Goal: Task Accomplishment & Management: Complete application form

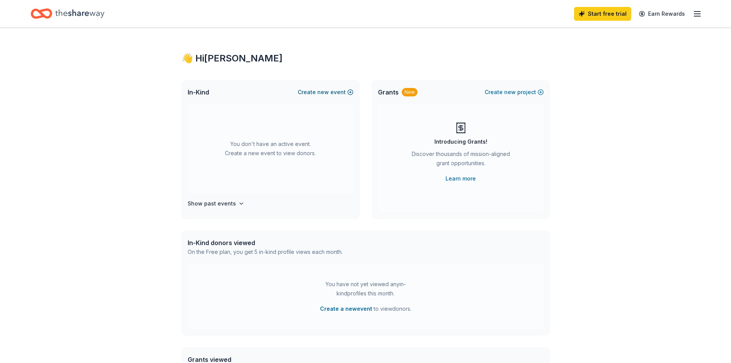
click at [344, 92] on button "Create new event" at bounding box center [326, 92] width 56 height 9
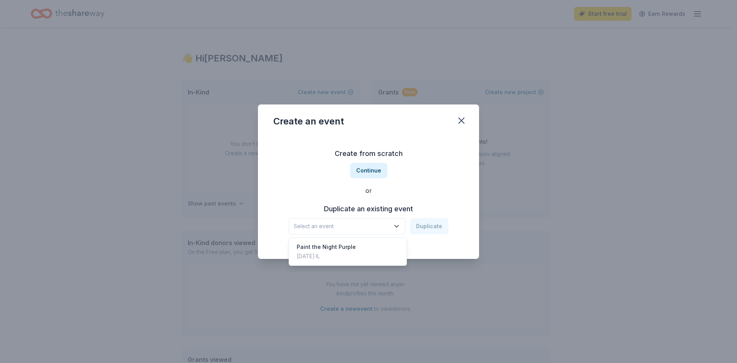
click at [371, 230] on span "Select an event" at bounding box center [342, 226] width 96 height 9
click at [363, 226] on span "Select an event" at bounding box center [342, 226] width 96 height 9
click at [377, 228] on span "Select an event" at bounding box center [342, 226] width 96 height 9
click at [376, 228] on span "Select an event" at bounding box center [342, 226] width 96 height 9
click at [371, 173] on button "Continue" at bounding box center [368, 170] width 37 height 15
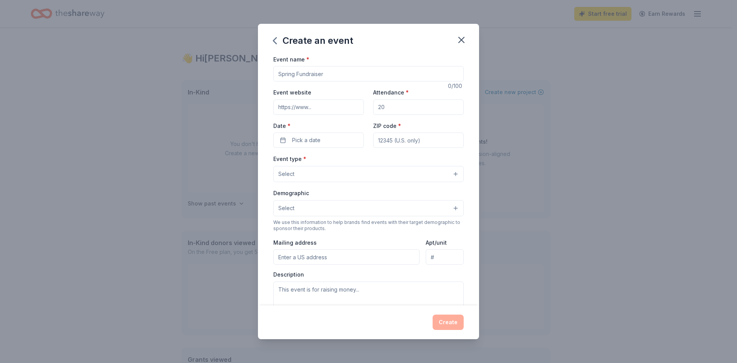
click at [346, 78] on input "Event name *" at bounding box center [368, 73] width 190 height 15
type input "Memory Rock"
click at [317, 103] on input "Event website" at bounding box center [318, 106] width 91 height 15
type input "www.memoryrockchicago.com"
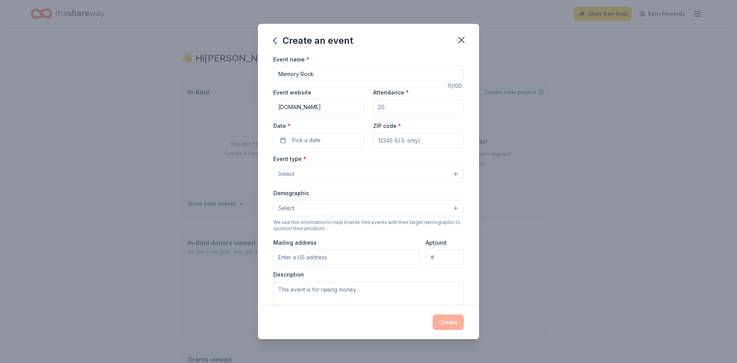
scroll to position [0, 0]
type input "300"
click at [321, 137] on button "Pick a date" at bounding box center [318, 139] width 91 height 15
click at [358, 160] on button "Go to next month" at bounding box center [358, 160] width 11 height 11
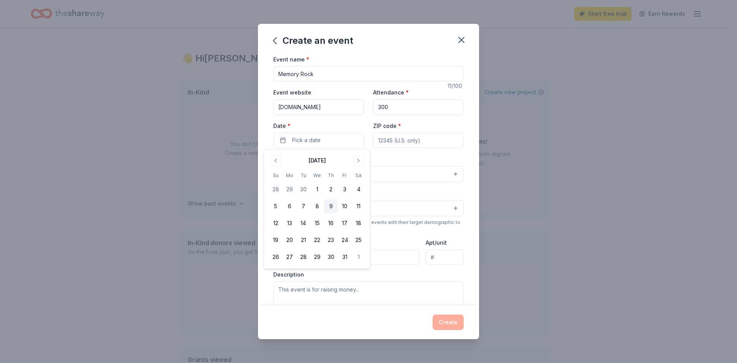
click at [334, 207] on button "9" at bounding box center [331, 206] width 14 height 14
click at [385, 137] on input "ZIP code *" at bounding box center [418, 139] width 91 height 15
type input "60654"
click at [329, 175] on button "Select" at bounding box center [368, 174] width 190 height 16
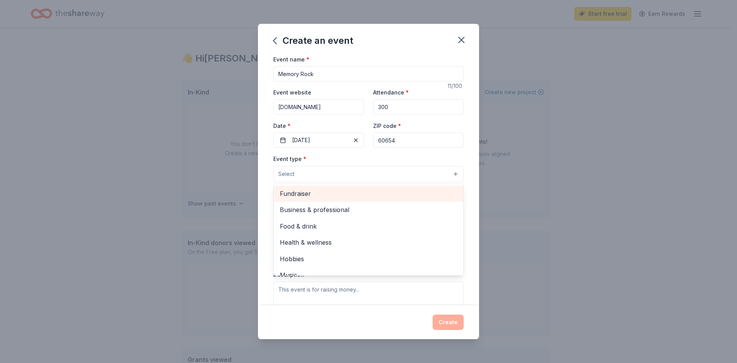
click at [319, 197] on span "Fundraiser" at bounding box center [368, 194] width 177 height 10
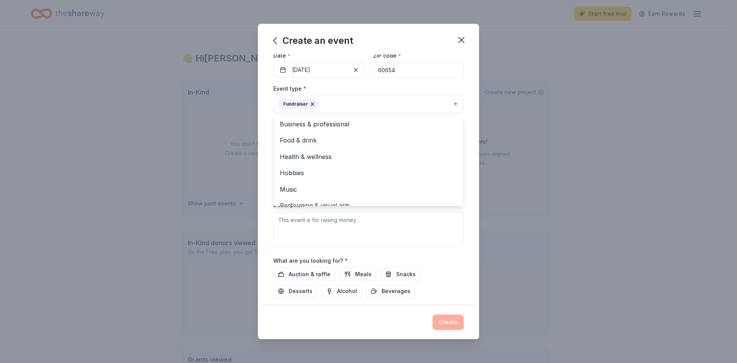
scroll to position [77, 0]
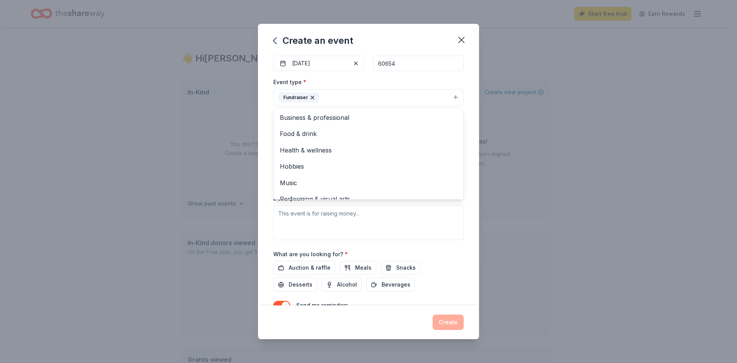
click at [269, 211] on div "Event name * Memory Rock 11 /100 Event website www.memoryrockchicago.com Attend…" at bounding box center [368, 180] width 221 height 251
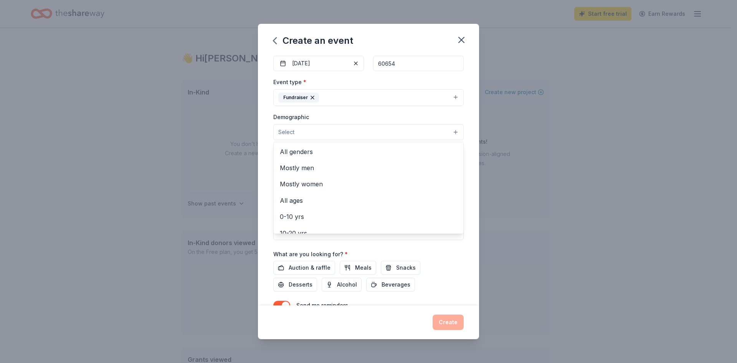
click at [307, 134] on button "Select" at bounding box center [368, 132] width 190 height 16
click at [317, 153] on span "All genders" at bounding box center [368, 152] width 177 height 10
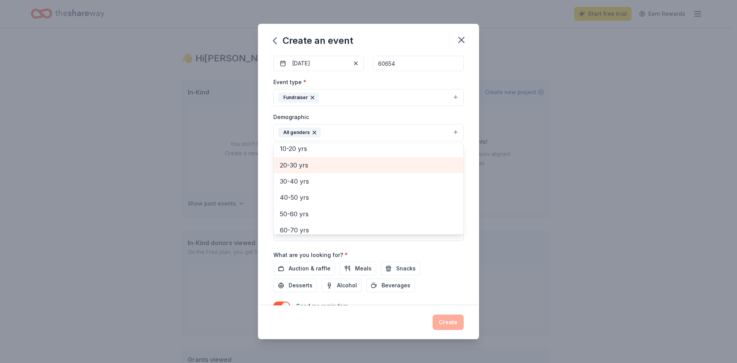
click at [315, 170] on span "20-30 yrs" at bounding box center [368, 165] width 177 height 10
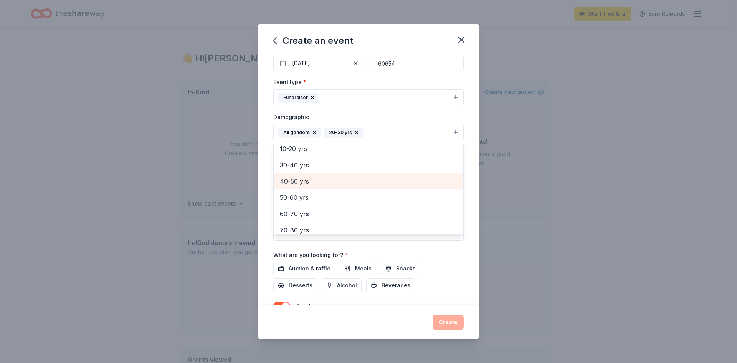
click at [314, 177] on span "40-50 yrs" at bounding box center [368, 181] width 177 height 10
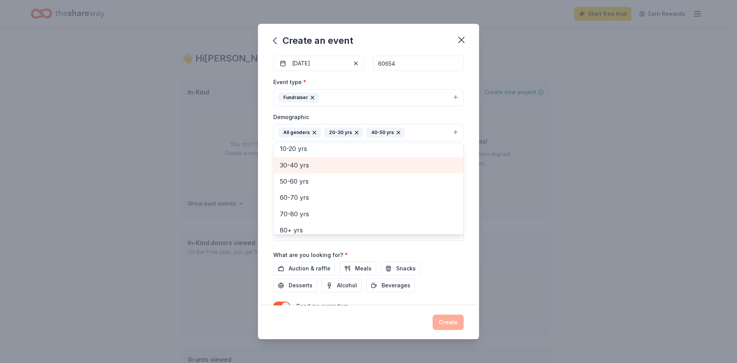
click at [314, 167] on span "30-40 yrs" at bounding box center [368, 165] width 177 height 10
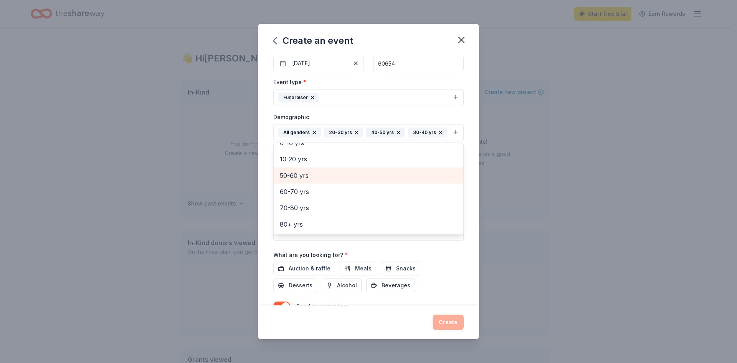
scroll to position [58, 0]
click at [326, 181] on span "50-60 yrs" at bounding box center [368, 176] width 177 height 10
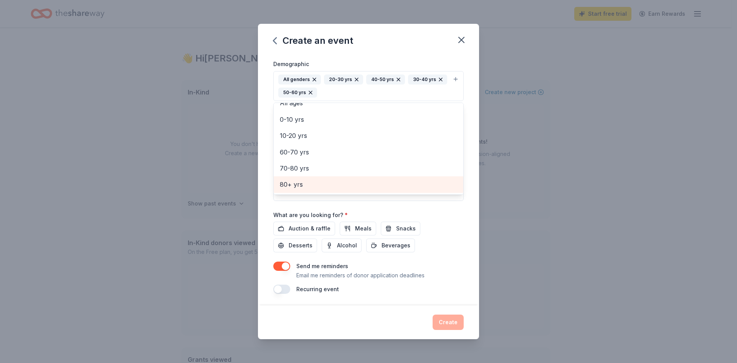
scroll to position [131, 0]
click at [321, 227] on div "Event name * Memory Rock 11 /100 Event website www.memoryrockchicago.com Attend…" at bounding box center [368, 108] width 190 height 369
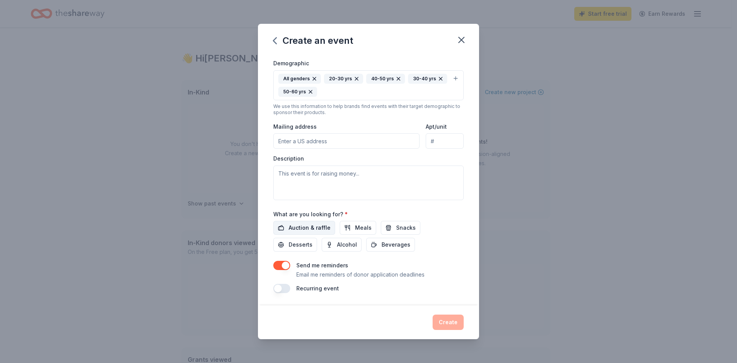
click at [319, 227] on span "Auction & raffle" at bounding box center [310, 227] width 42 height 9
click at [290, 267] on div "Send me reminders Email me reminders of donor application deadlines" at bounding box center [368, 270] width 190 height 18
click at [286, 265] on button "button" at bounding box center [281, 265] width 17 height 9
click at [281, 290] on button "button" at bounding box center [281, 288] width 17 height 9
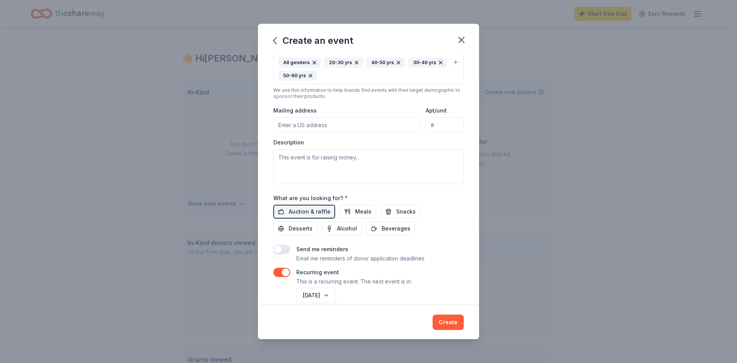
scroll to position [158, 0]
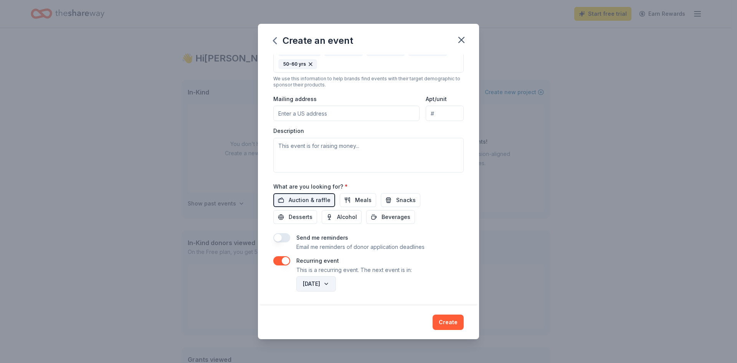
click at [322, 283] on button "October 2026" at bounding box center [316, 283] width 40 height 15
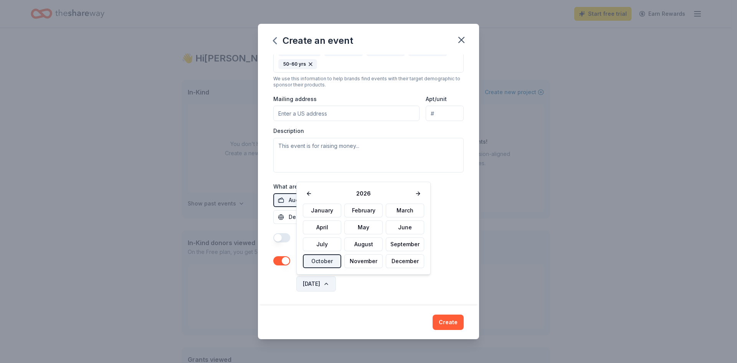
click at [321, 283] on button "October 2026" at bounding box center [316, 283] width 40 height 15
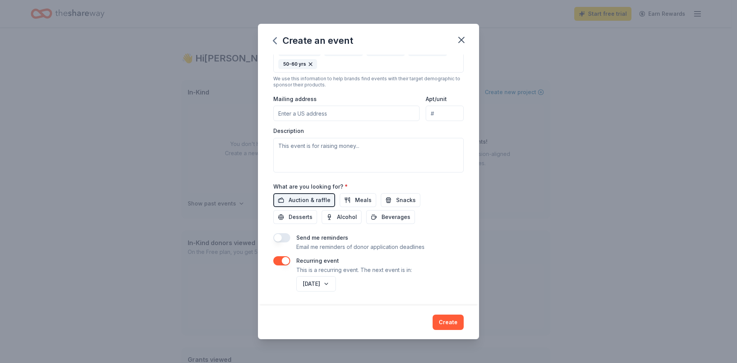
click at [288, 282] on div "Send me reminders Email me reminders of donor application deadlines Recurring e…" at bounding box center [368, 263] width 190 height 60
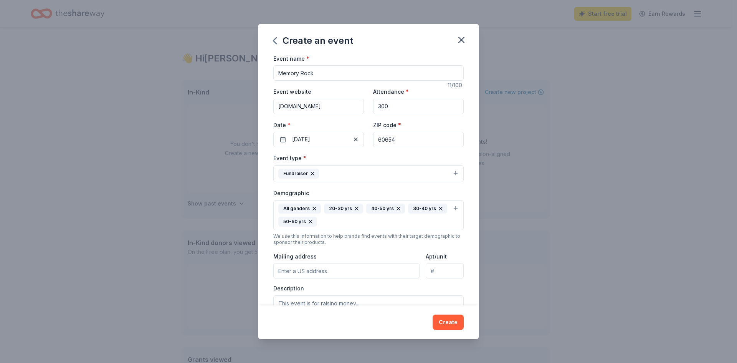
scroll to position [0, 0]
drag, startPoint x: 441, startPoint y: 320, endPoint x: 412, endPoint y: 283, distance: 47.3
click at [412, 283] on div "Create an event Event name * Memory Rock 11 /100 Event website www.memoryrockch…" at bounding box center [368, 182] width 221 height 316
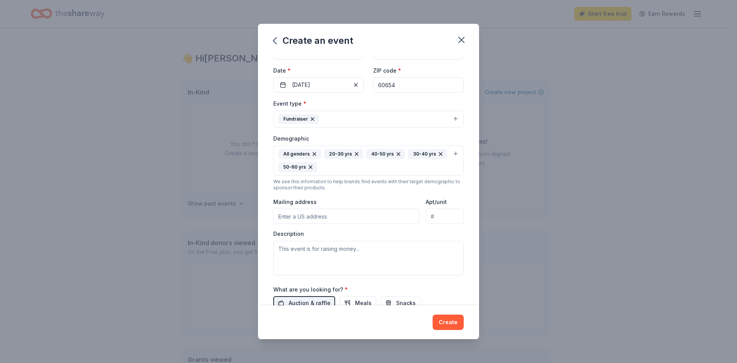
scroll to position [77, 0]
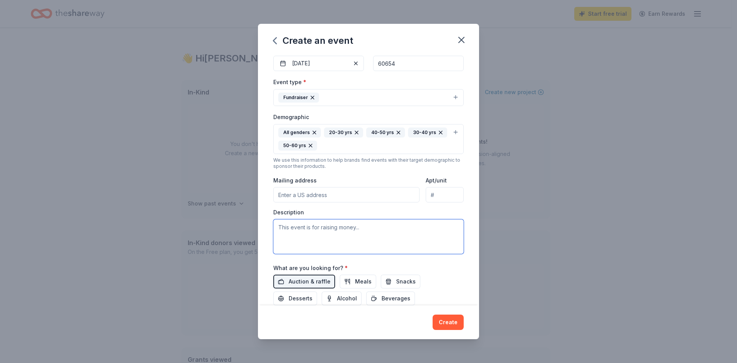
click at [324, 233] on textarea at bounding box center [368, 236] width 190 height 35
paste textarea "More than 7 million Americans are living with Alzheimer’s, and nearly 12 millio…"
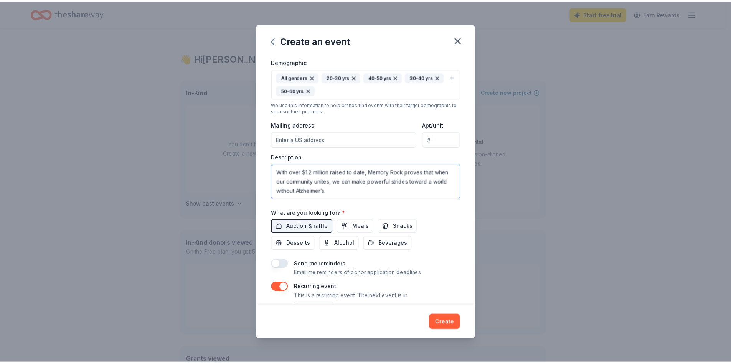
scroll to position [158, 0]
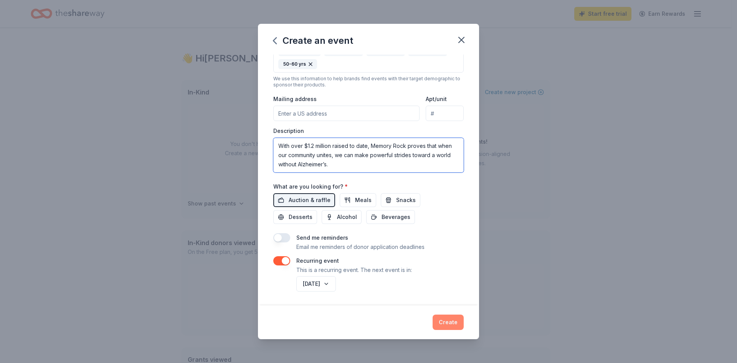
type textarea "More than 7 million Americans are living with Alzheimer’s, and nearly 12 millio…"
click at [450, 316] on button "Create" at bounding box center [448, 321] width 31 height 15
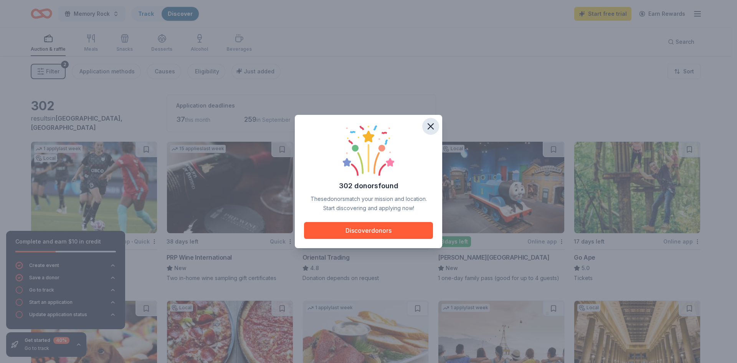
click at [428, 128] on icon "button" at bounding box center [430, 126] width 11 height 11
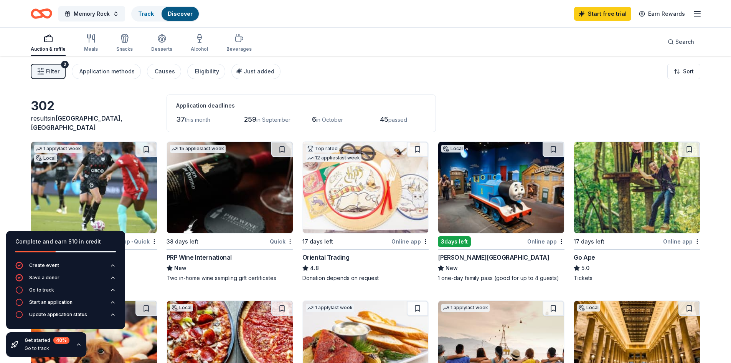
click at [344, 74] on div "Filter 2 Application methods Causes Eligibility Just added Sort" at bounding box center [365, 71] width 731 height 31
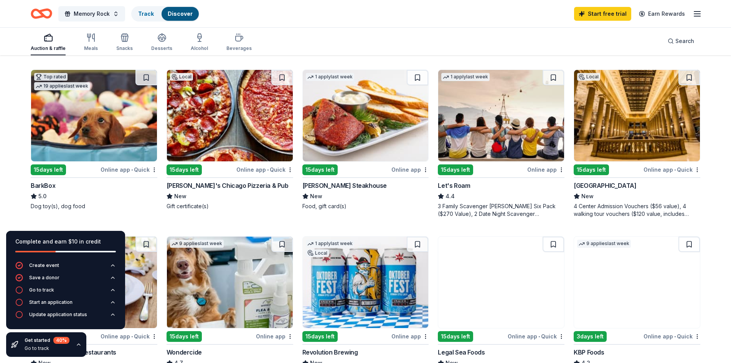
scroll to position [230, 0]
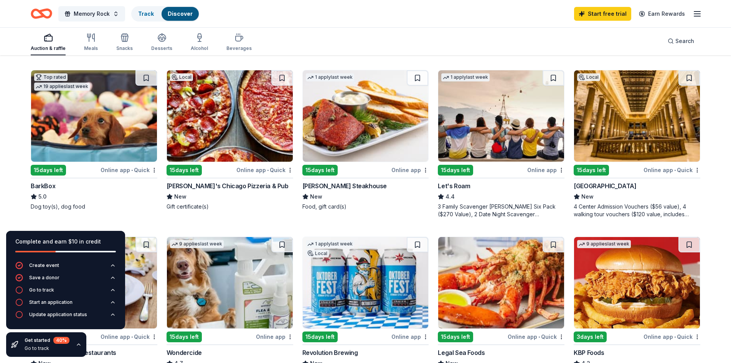
click at [619, 155] on img at bounding box center [637, 115] width 126 height 91
click at [281, 217] on div "Local 15 days left Online app • Quick Georgio's Chicago Pizzeria & Pub New Gift…" at bounding box center [230, 144] width 127 height 148
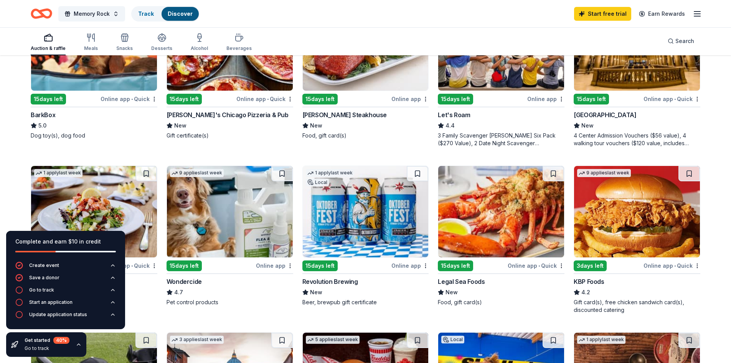
scroll to position [307, 0]
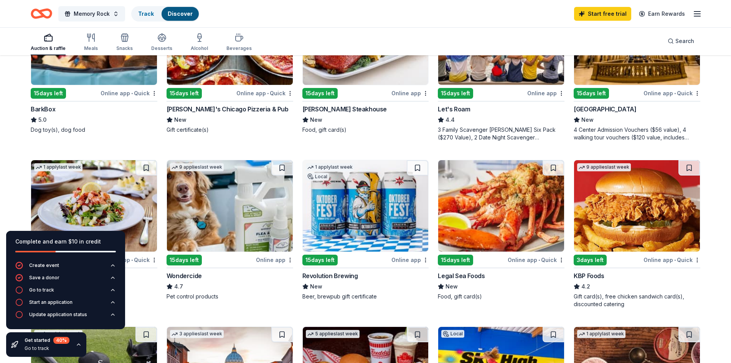
click at [343, 215] on img at bounding box center [366, 205] width 126 height 91
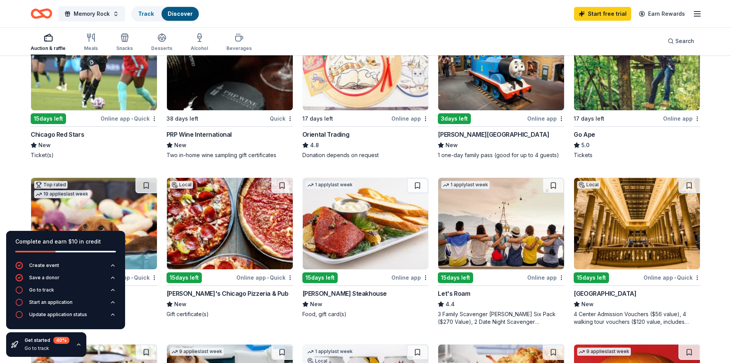
scroll to position [0, 0]
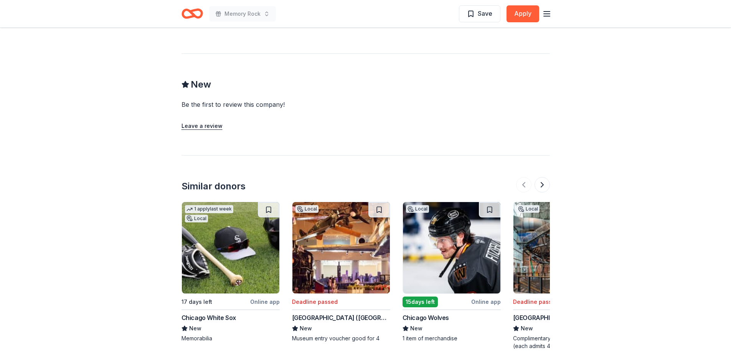
scroll to position [730, 0]
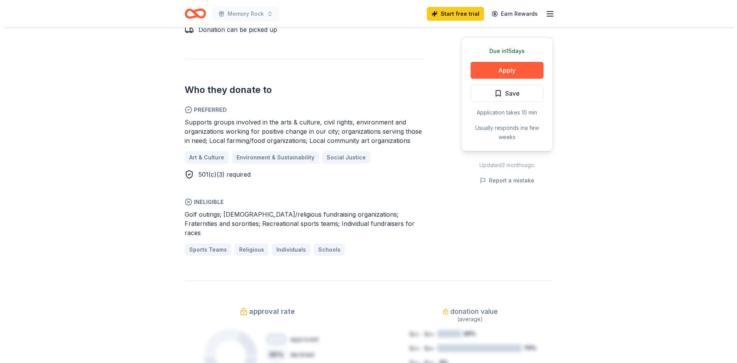
scroll to position [192, 0]
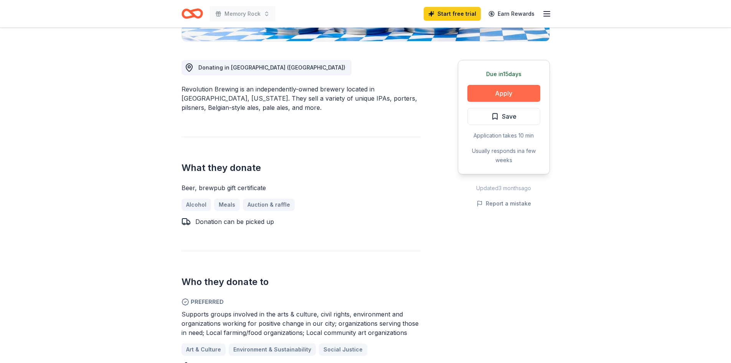
click at [525, 88] on button "Apply" at bounding box center [504, 93] width 73 height 17
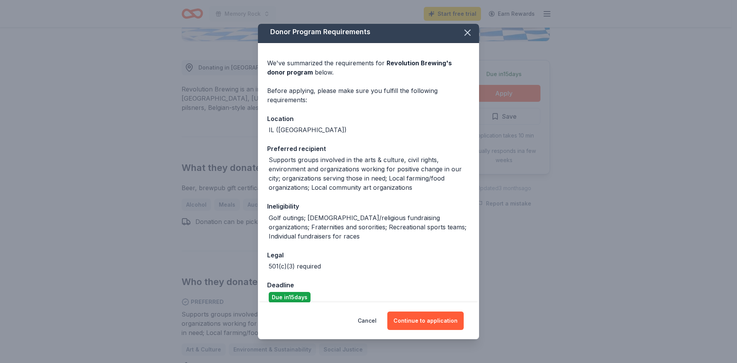
scroll to position [0, 0]
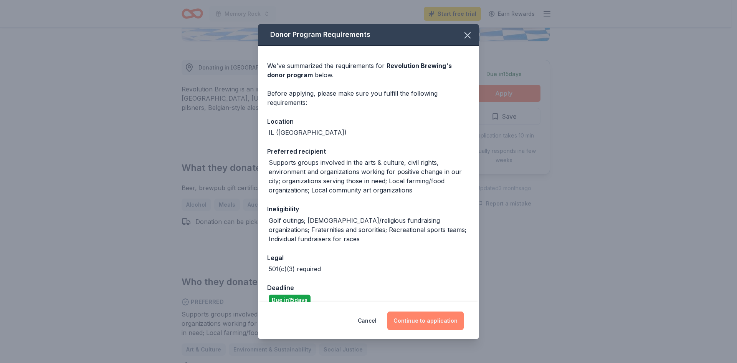
click at [417, 314] on button "Continue to application" at bounding box center [425, 320] width 76 height 18
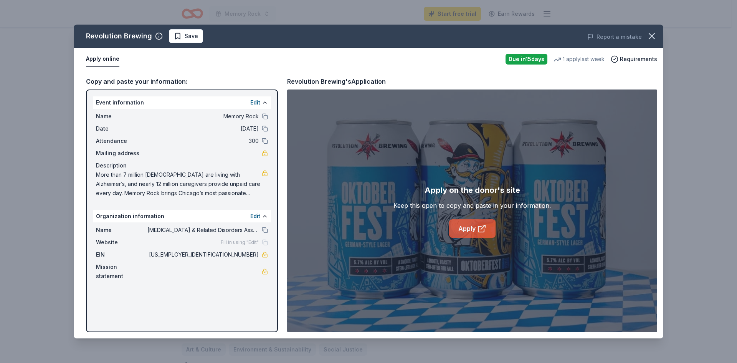
click at [486, 225] on icon at bounding box center [481, 228] width 9 height 9
